Goal: Find specific fact: Locate a discrete piece of known information

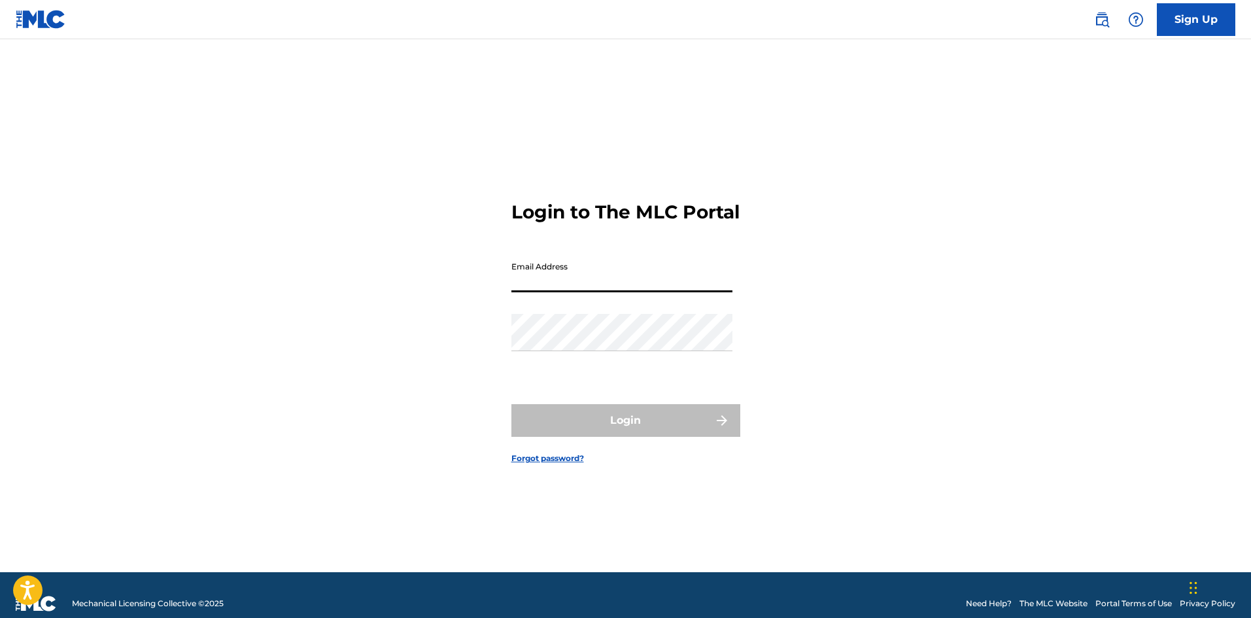
click at [554, 290] on input "Email Address" at bounding box center [621, 273] width 221 height 37
type input "[EMAIL_ADDRESS][DOMAIN_NAME]"
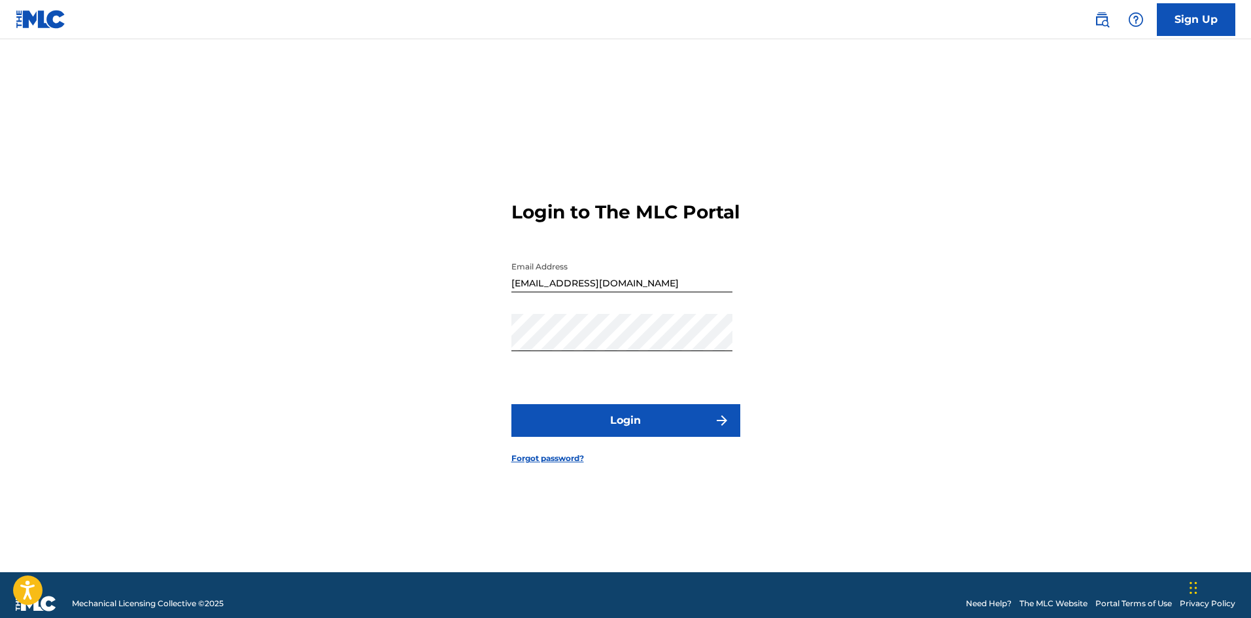
click at [645, 437] on button "Login" at bounding box center [625, 420] width 229 height 33
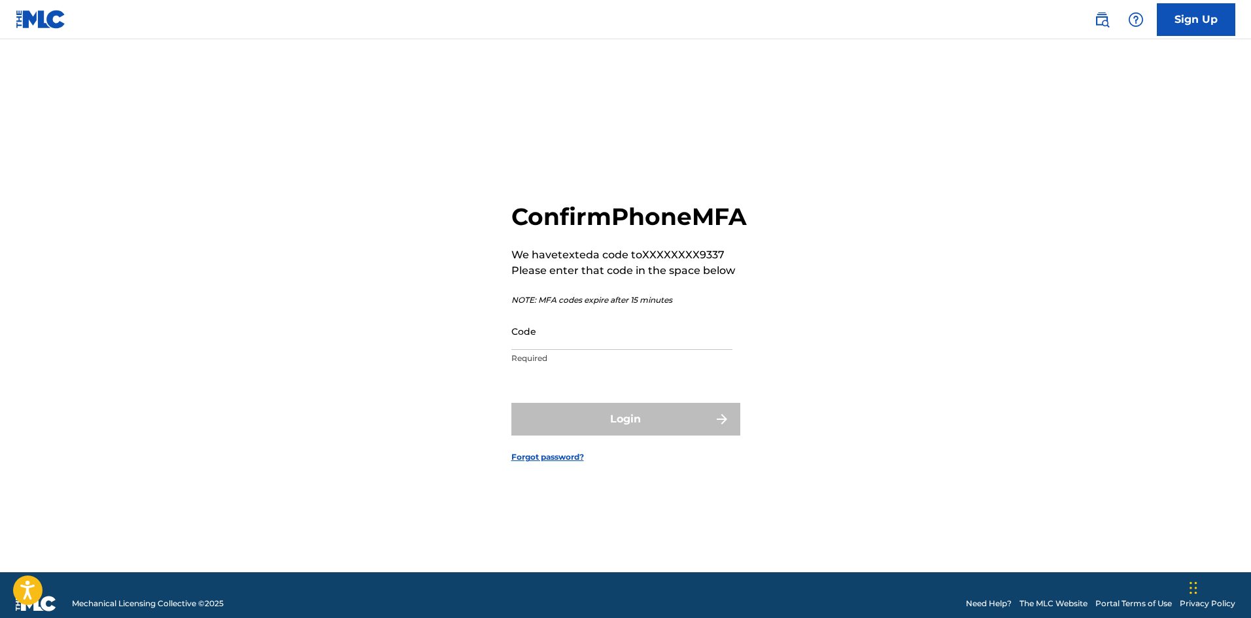
click at [549, 350] on input "Code" at bounding box center [621, 331] width 221 height 37
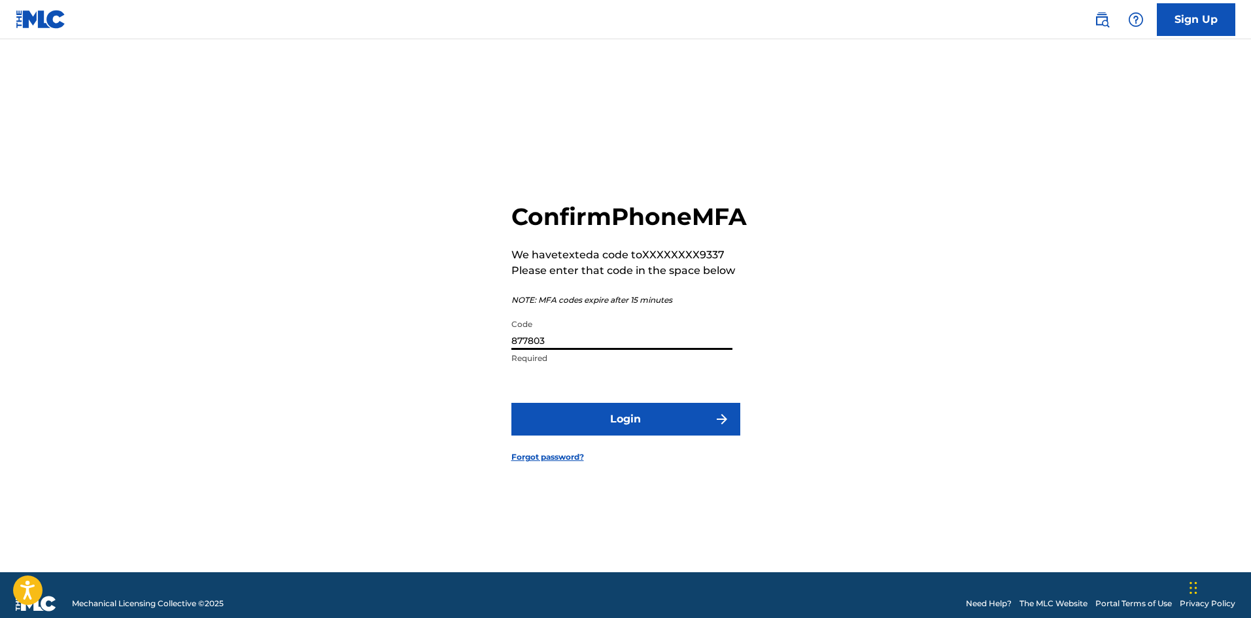
type input "877803"
click at [630, 436] on button "Login" at bounding box center [625, 419] width 229 height 33
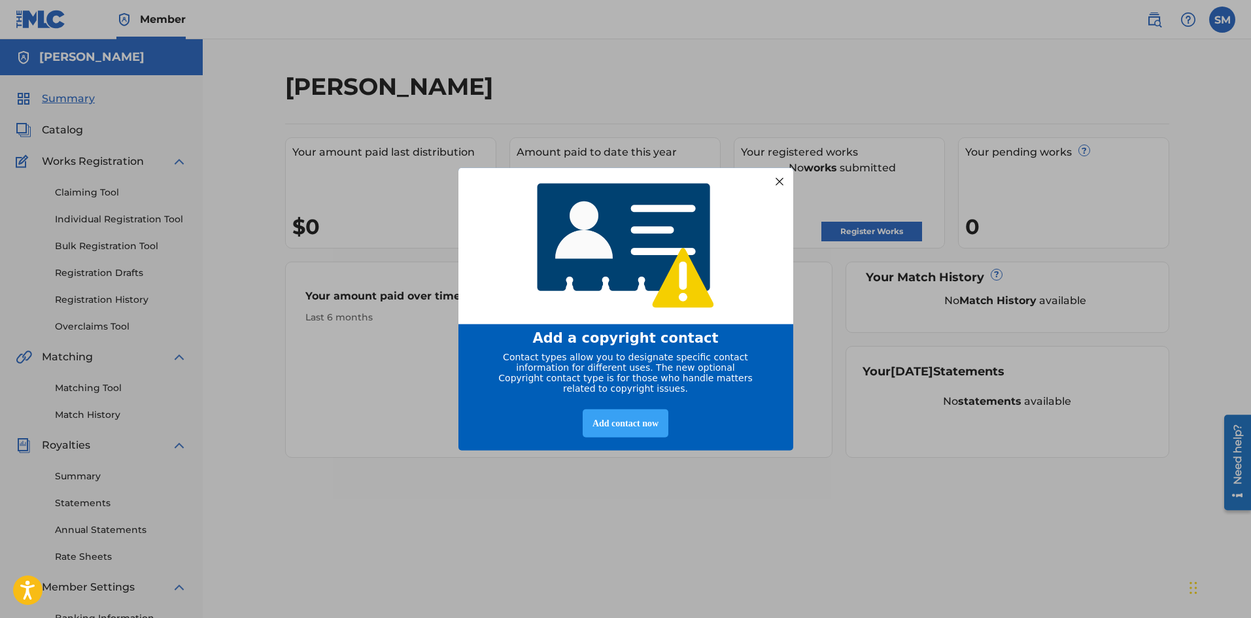
click at [609, 427] on div "Add contact now" at bounding box center [626, 423] width 86 height 28
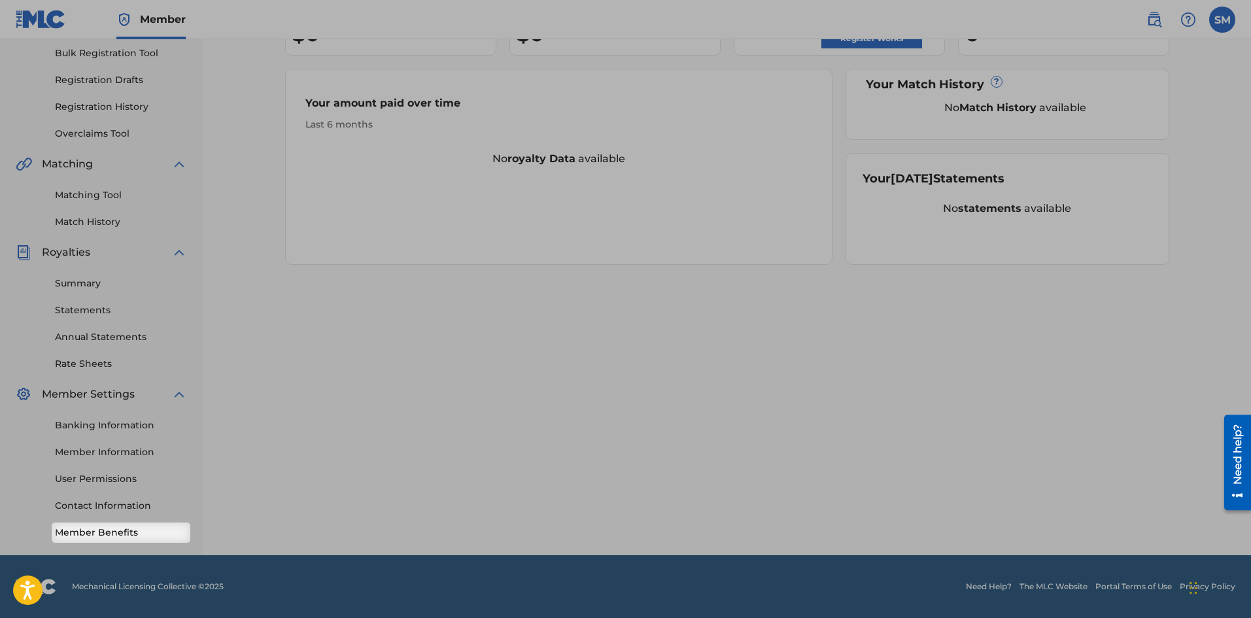
click at [106, 531] on link "Member Benefits" at bounding box center [121, 533] width 132 height 14
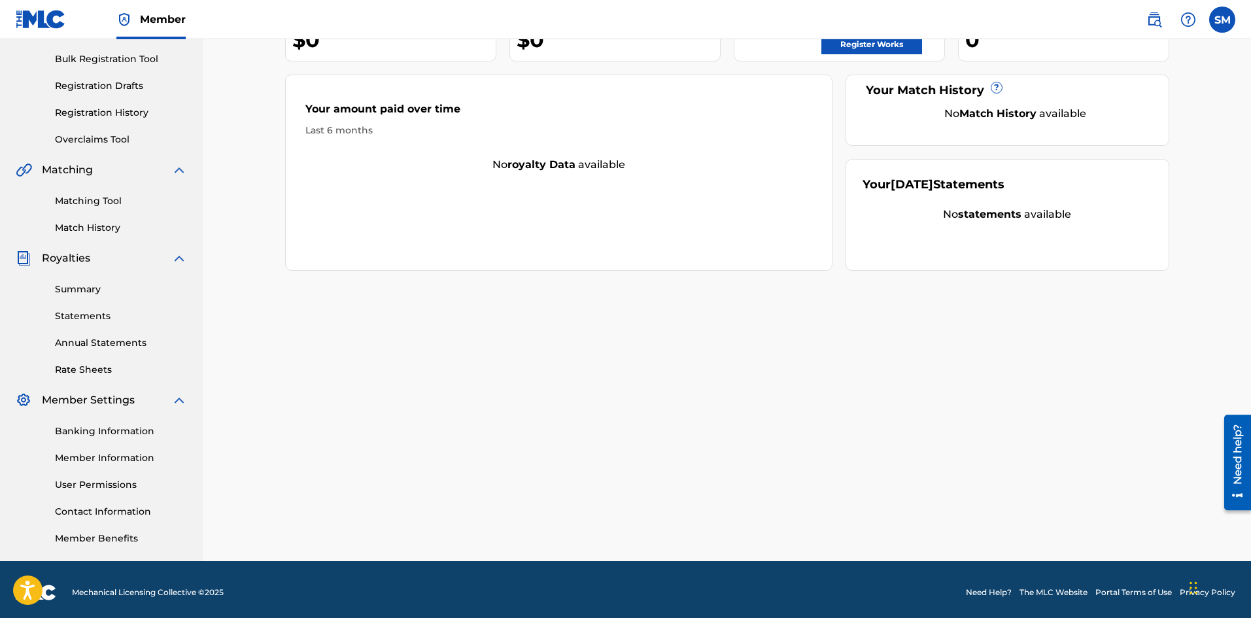
scroll to position [193, 0]
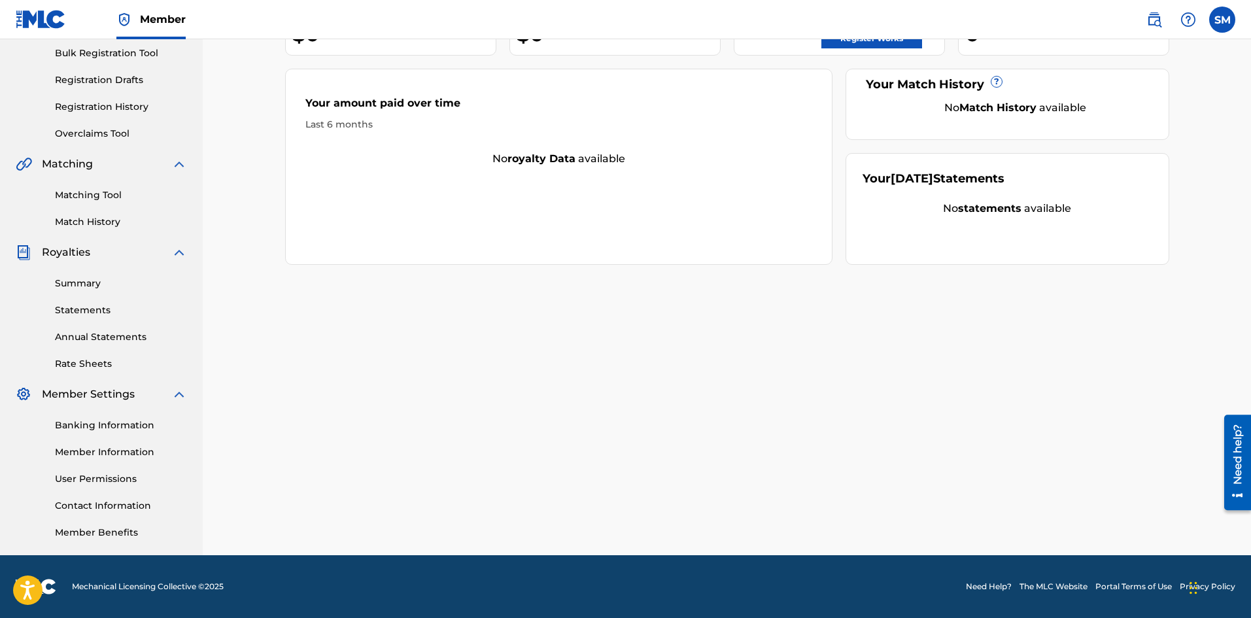
click at [112, 455] on link "Member Information" at bounding box center [121, 452] width 132 height 14
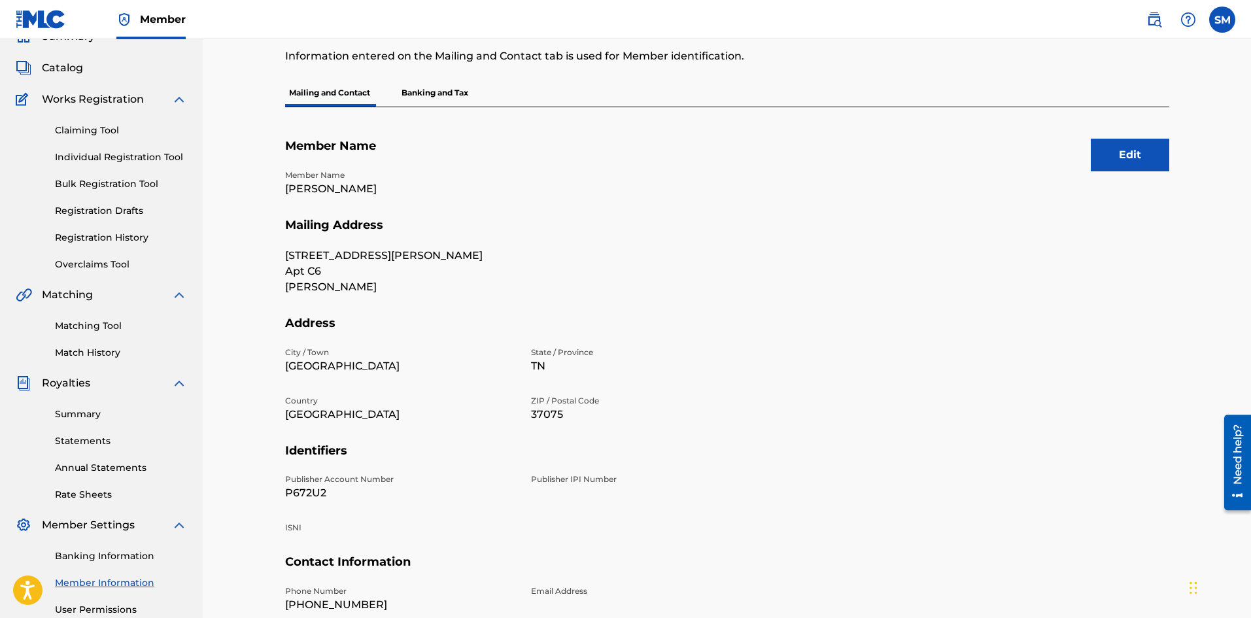
scroll to position [128, 0]
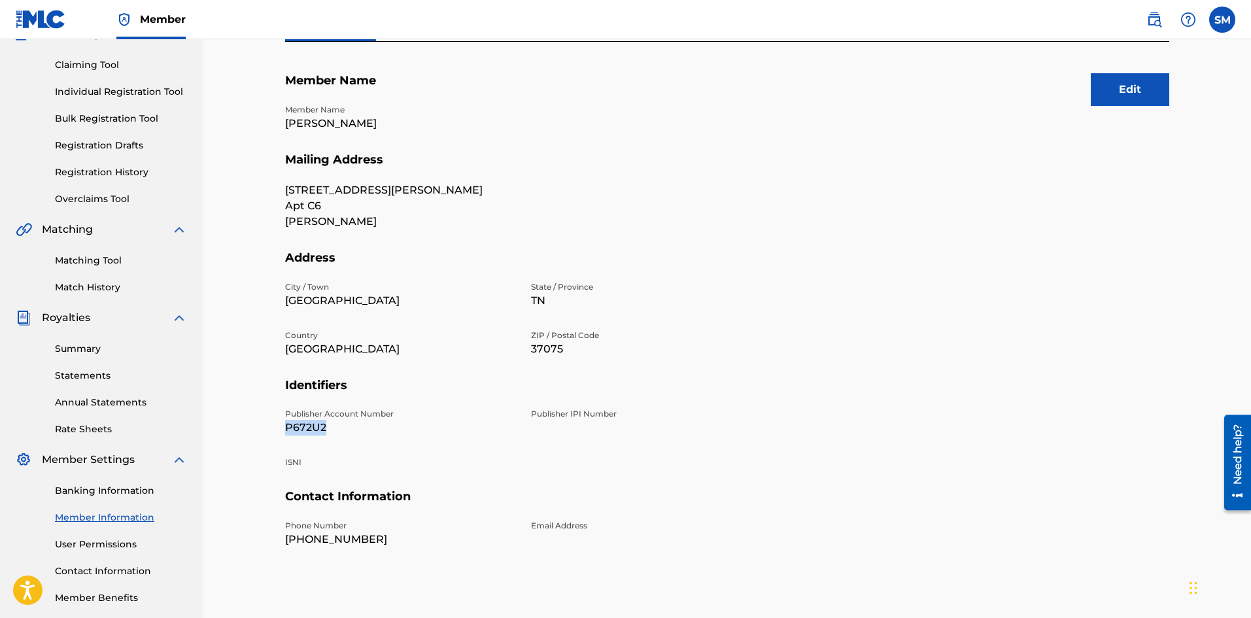
drag, startPoint x: 336, startPoint y: 422, endPoint x: 280, endPoint y: 422, distance: 56.2
click at [280, 422] on div "Mailing and Contact Information entered on the Mailing and Contact tab is used …" at bounding box center [726, 282] width 915 height 676
copy p "P672U2"
